Goal: Transaction & Acquisition: Purchase product/service

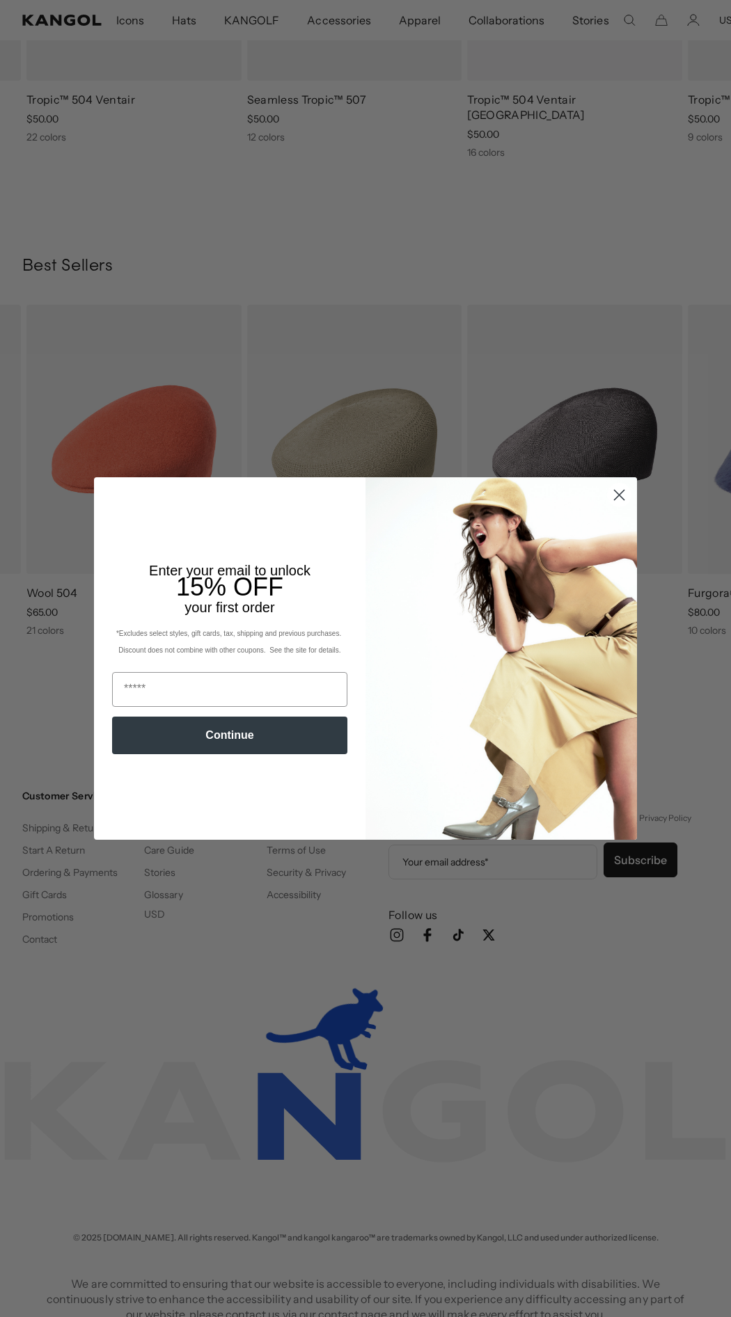
scroll to position [0, 287]
